Goal: Task Accomplishment & Management: Manage account settings

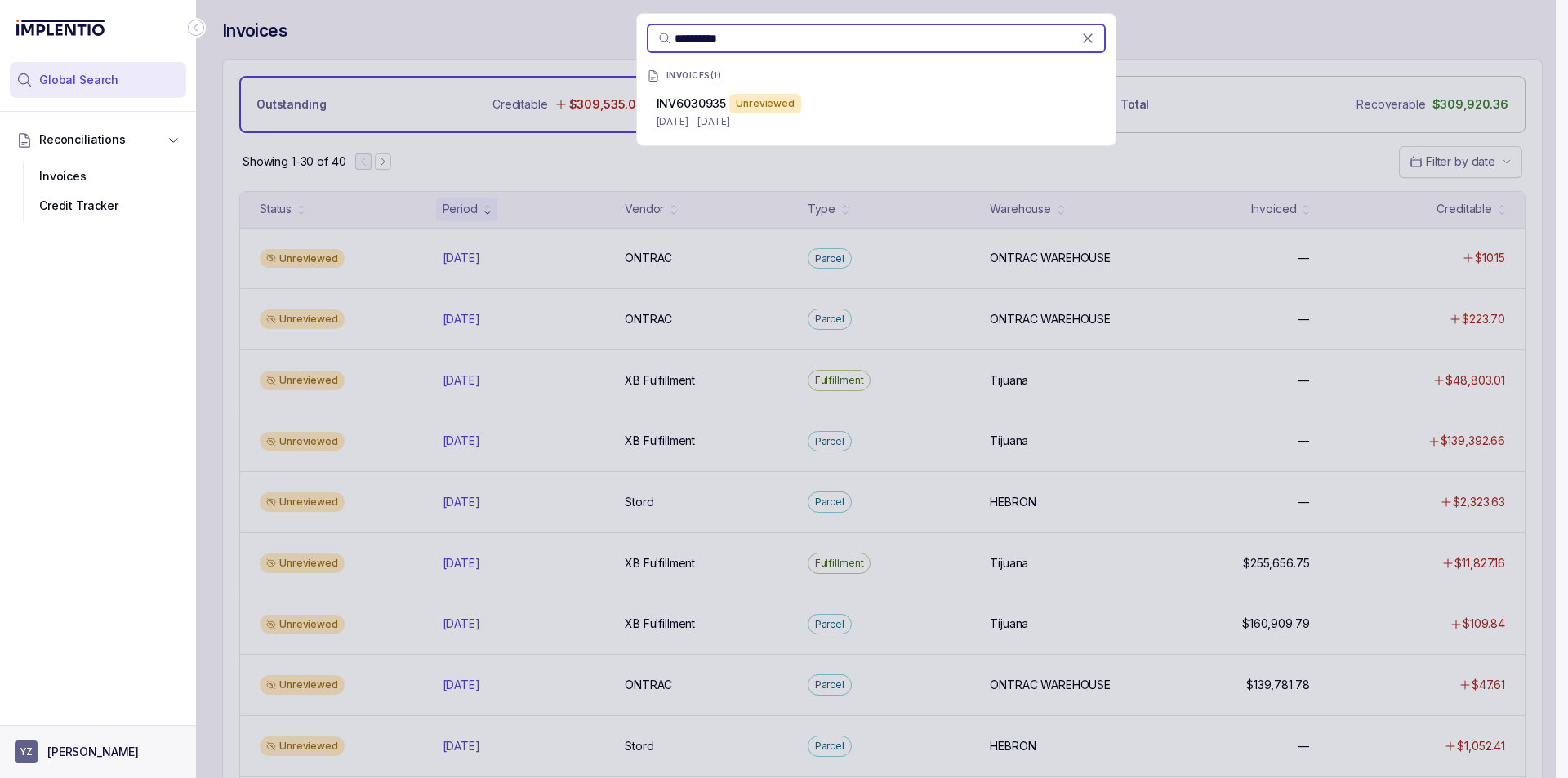
click at [72, 740] on button "YZ [PERSON_NAME]" at bounding box center [97, 752] width 167 height 23
drag, startPoint x: 56, startPoint y: 714, endPoint x: 597, endPoint y: 583, distance: 556.6
click at [62, 713] on p "Logout" at bounding box center [108, 716] width 136 height 16
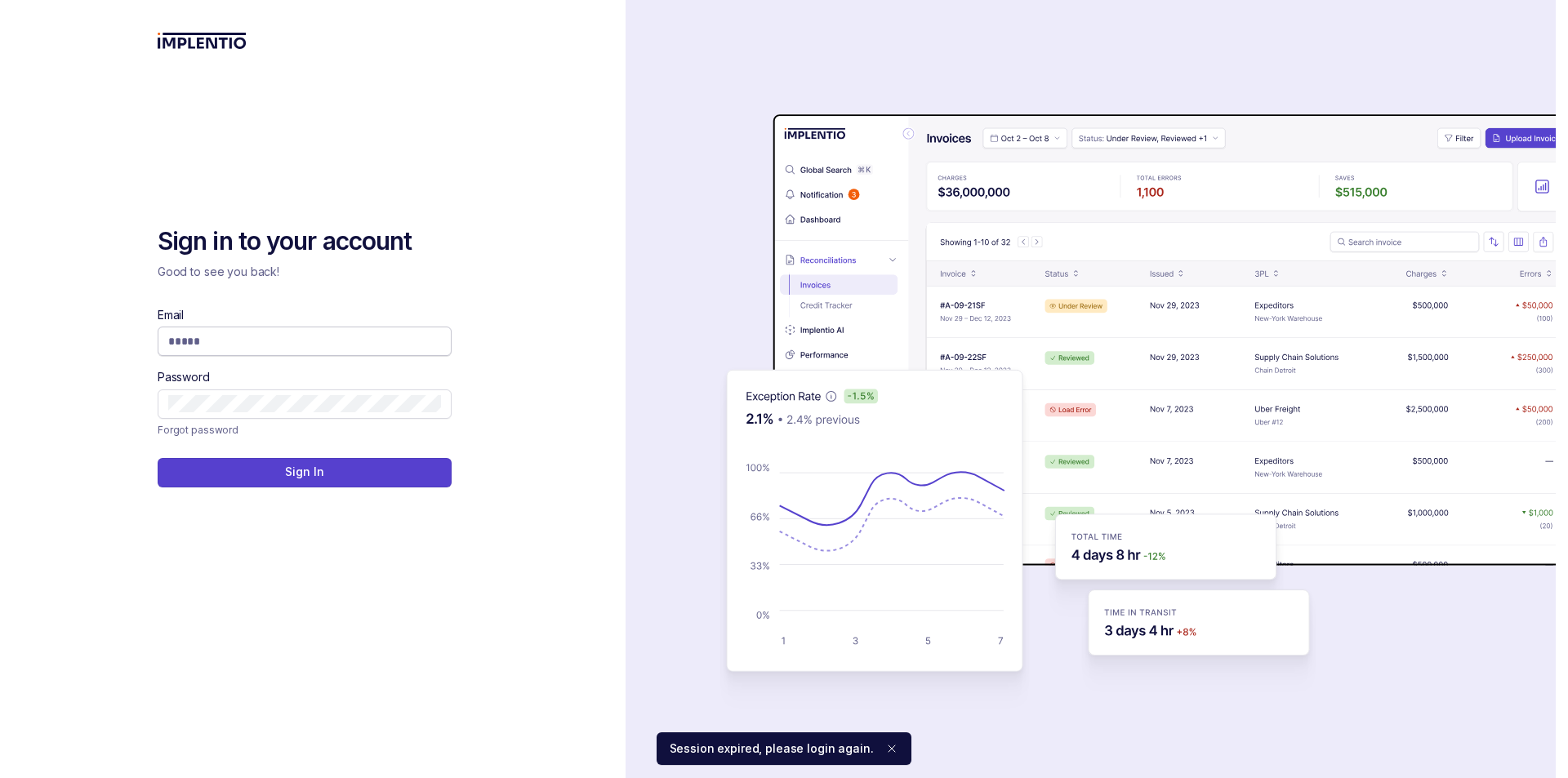
click at [367, 331] on span at bounding box center [304, 341] width 294 height 30
click at [371, 336] on input "Email" at bounding box center [304, 341] width 273 height 16
click at [373, 336] on input "Email" at bounding box center [304, 341] width 273 height 16
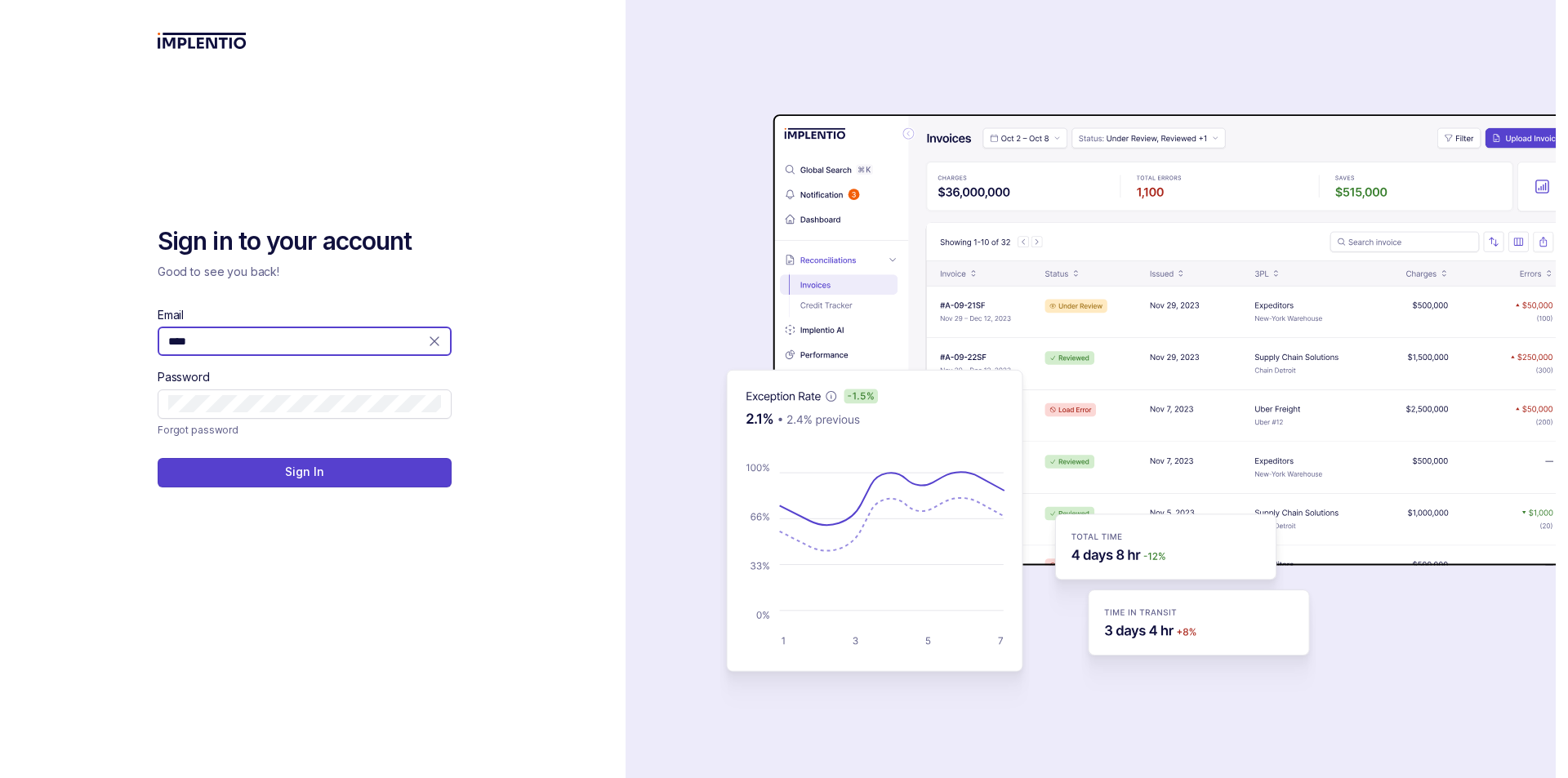
type input "**********"
